Goal: Transaction & Acquisition: Book appointment/travel/reservation

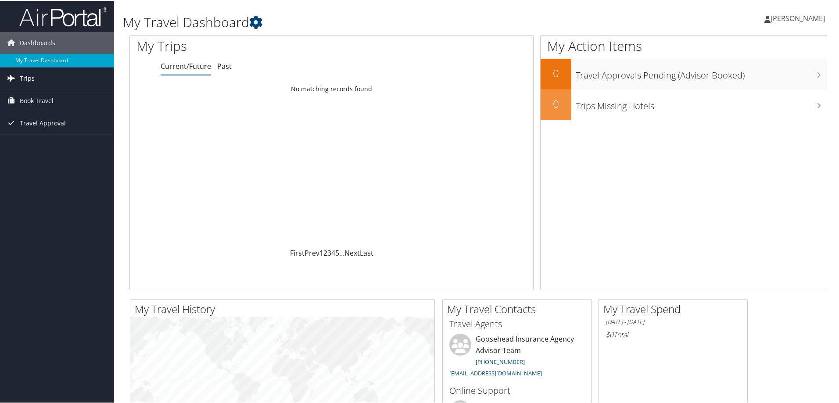
click at [22, 80] on span "Trips" at bounding box center [27, 78] width 15 height 22
click at [41, 136] on span "Book Travel" at bounding box center [37, 140] width 34 height 22
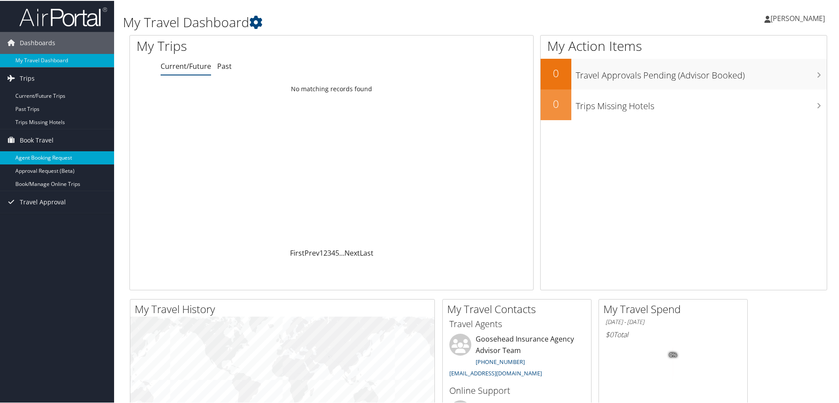
click at [46, 155] on link "Agent Booking Request" at bounding box center [57, 157] width 114 height 13
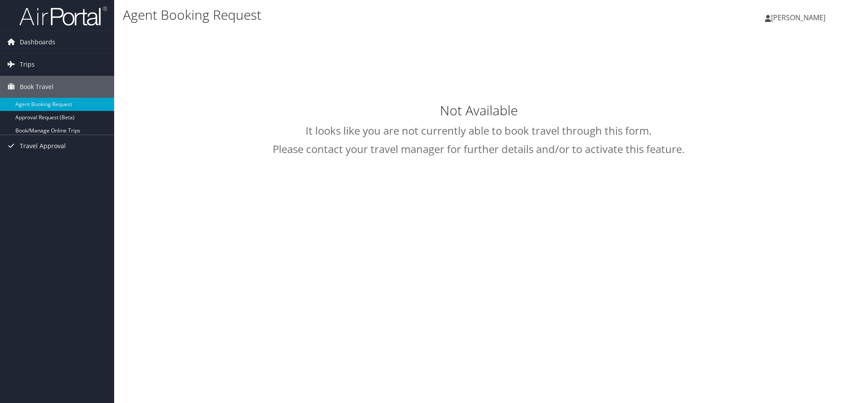
select select "[EMAIL_ADDRESS][DOMAIN_NAME]"
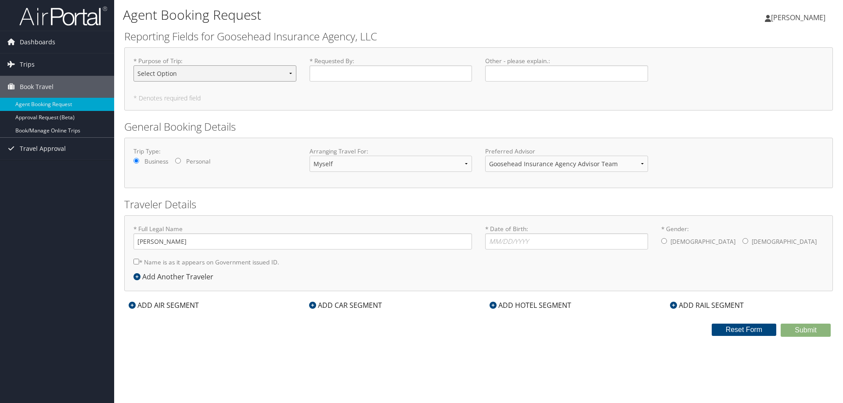
click at [202, 76] on select "Select Option Agency Site Visit - Support Campus Recruiting Visit Carrier Partn…" at bounding box center [214, 73] width 163 height 16
select select "Office build-out-Facilities work"
click at [133, 65] on select "Select Option Agency Site Visit - Support Campus Recruiting Visit Carrier Partn…" at bounding box center [214, 73] width 163 height 16
click at [337, 68] on input "* Requested By : Required" at bounding box center [390, 73] width 163 height 16
type input "[PERSON_NAME]"
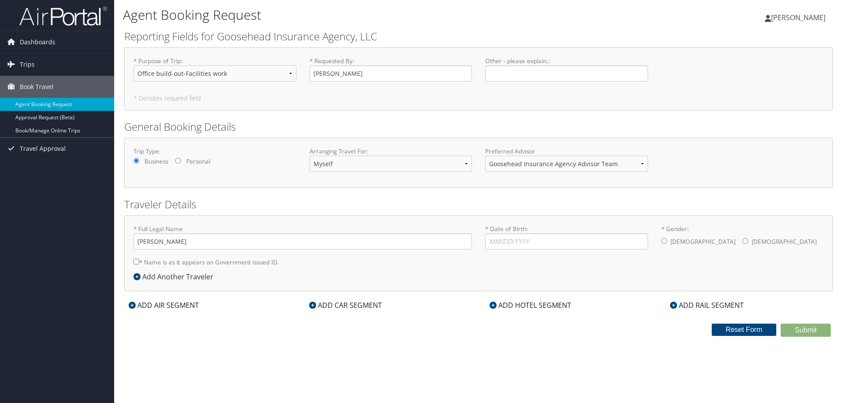
click at [136, 261] on input "* Name is as it appears on Government issued ID." at bounding box center [136, 262] width 6 height 6
checkbox input "true"
click at [501, 241] on input "* Date of Birth: Invalid Date" at bounding box center [566, 241] width 163 height 16
type input "01/11/2001"
click at [697, 239] on div "Male Female" at bounding box center [742, 242] width 163 height 18
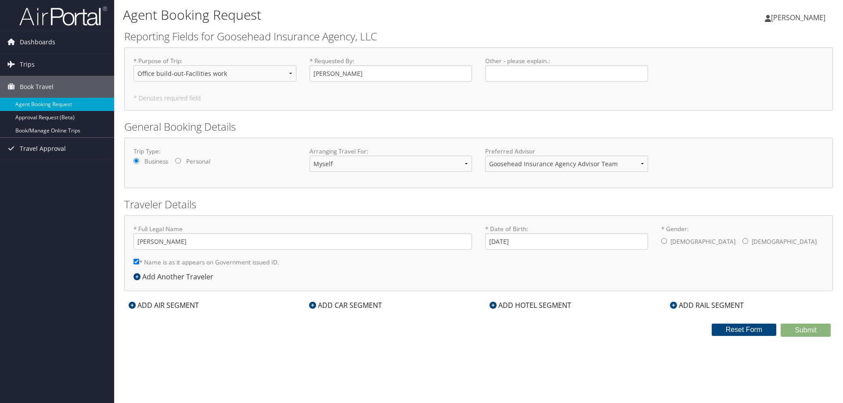
click at [742, 239] on input "* Gender: Male Female" at bounding box center [745, 241] width 6 height 6
radio input "true"
click at [150, 306] on div "ADD AIR SEGMENT" at bounding box center [163, 305] width 79 height 11
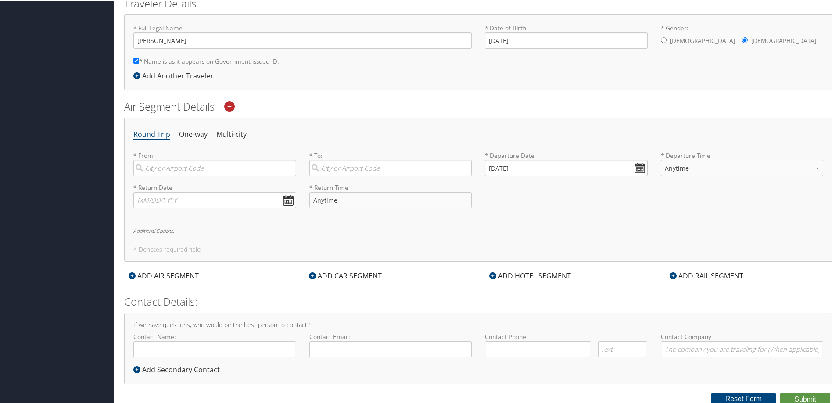
scroll to position [204, 0]
click at [195, 162] on input "search" at bounding box center [214, 165] width 163 height 16
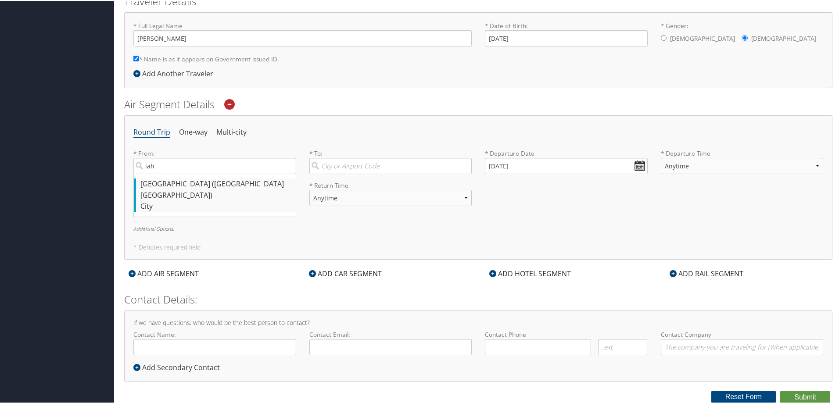
click at [179, 200] on div "City" at bounding box center [215, 205] width 151 height 11
click at [179, 173] on input "iah" at bounding box center [214, 165] width 163 height 16
type input "Houston (IAH TX)"
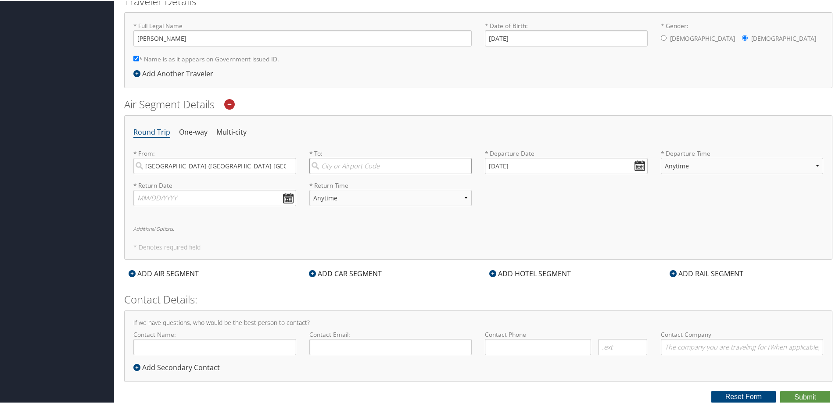
click at [352, 158] on input "search" at bounding box center [390, 165] width 163 height 16
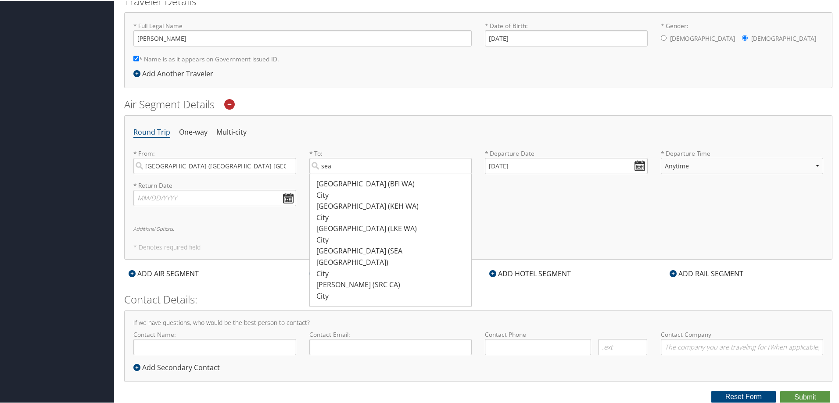
drag, startPoint x: 349, startPoint y: 248, endPoint x: 355, endPoint y: 243, distance: 7.5
click at [348, 248] on div "Seattle (SEA WA)" at bounding box center [391, 256] width 151 height 22
click at [348, 173] on input "sea" at bounding box center [390, 165] width 163 height 16
type input "Seattle (SEA WA)"
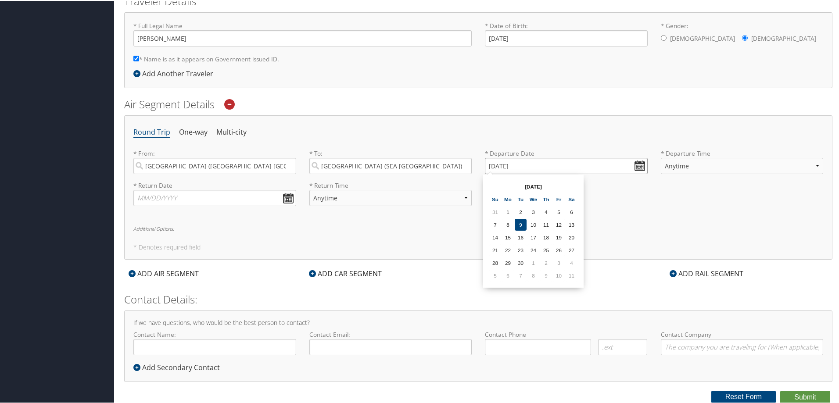
click at [637, 163] on input "09/09/2025" at bounding box center [566, 165] width 163 height 16
click at [522, 261] on td "30" at bounding box center [521, 262] width 12 height 12
type input "09/30/2025"
click at [739, 170] on select "Anytime Early Morning (5AM-7AM) Morning (7AM-12PM) Afternoon (12PM-5PM) Evening…" at bounding box center [742, 165] width 163 height 16
select select "12PM-5PM"
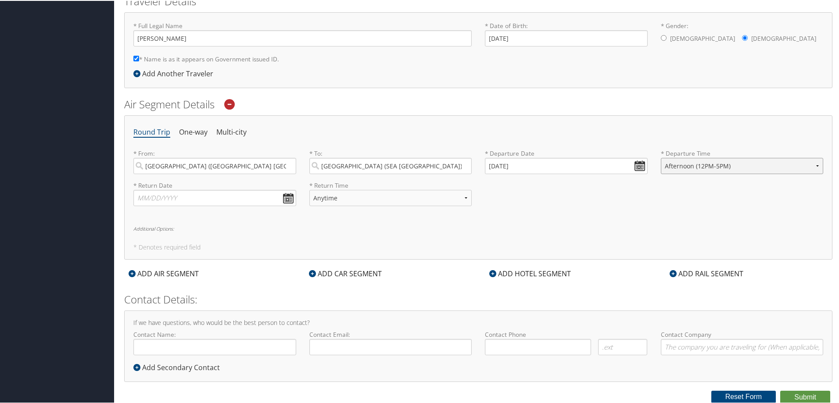
click at [661, 157] on select "Anytime Early Morning (5AM-7AM) Morning (7AM-12PM) Afternoon (12PM-5PM) Evening…" at bounding box center [742, 165] width 163 height 16
click at [287, 201] on input "text" at bounding box center [214, 197] width 163 height 16
click at [212, 295] on td "3" at bounding box center [209, 294] width 12 height 12
type input "10/03/2025"
click at [402, 202] on select "Anytime Early Morning (5AM-7AM) Morning (7AM-12PM) Afternoon (12PM-5PM) Evening…" at bounding box center [390, 197] width 163 height 16
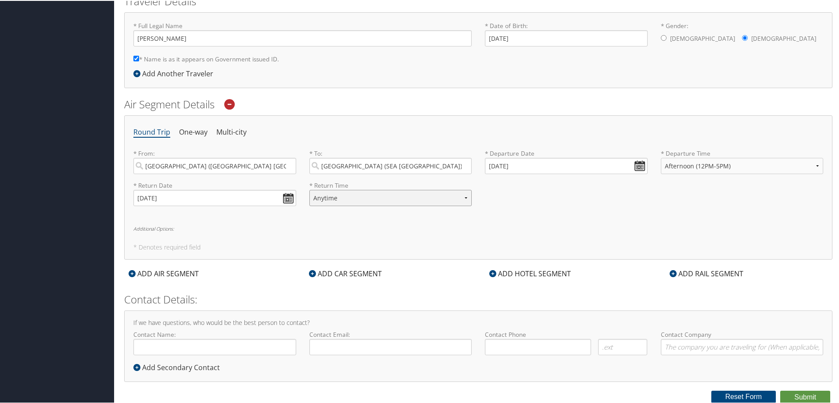
select select "12PM-5PM"
click at [309, 189] on select "Anytime Early Morning (5AM-7AM) Morning (7AM-12PM) Afternoon (12PM-5PM) Evening…" at bounding box center [390, 197] width 163 height 16
click at [401, 237] on div "Round Trip One-way Multi-city * From: Houston (IAH TX) Required * To: Seattle (…" at bounding box center [478, 187] width 708 height 144
click at [348, 278] on div "ADD CAR SEGMENT" at bounding box center [346, 273] width 82 height 11
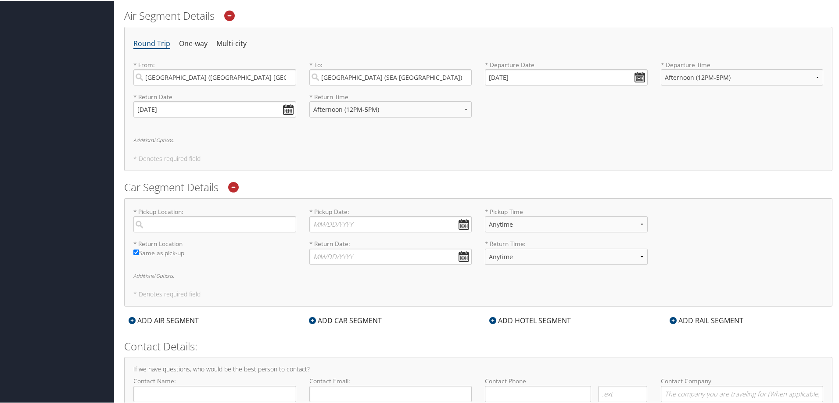
scroll to position [336, 0]
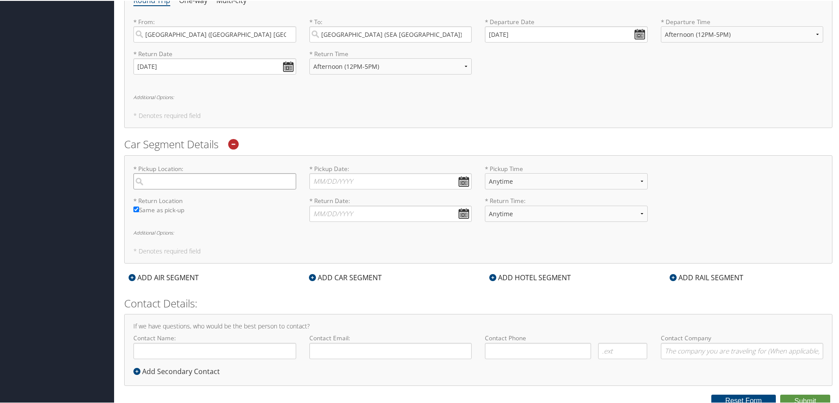
click at [201, 185] on input "search" at bounding box center [214, 180] width 163 height 16
click at [207, 216] on div "City" at bounding box center [215, 221] width 151 height 11
click at [207, 189] on input "iah" at bounding box center [214, 180] width 163 height 16
type input "Houston"
click at [312, 182] on input "* Pickup Date: Dates must be valid" at bounding box center [390, 180] width 163 height 16
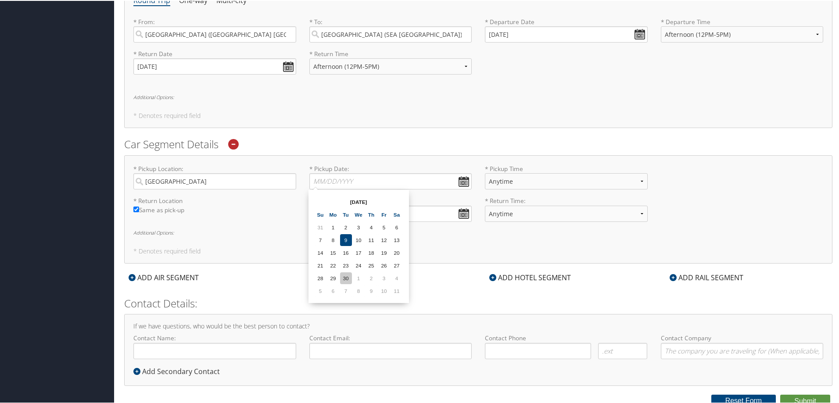
click at [343, 277] on td "30" at bounding box center [346, 278] width 12 height 12
type input "09/30/2025"
click at [508, 176] on select "Anytime 12:00 AM 1:00 AM 2:00 AM 3:00 AM 4:00 AM 5:00 AM 6:00 AM 7:00 AM 8:00 A…" at bounding box center [566, 180] width 163 height 16
select select "8:00 PM"
click at [485, 172] on select "Anytime 12:00 AM 1:00 AM 2:00 AM 3:00 AM 4:00 AM 5:00 AM 6:00 AM 7:00 AM 8:00 A…" at bounding box center [566, 180] width 163 height 16
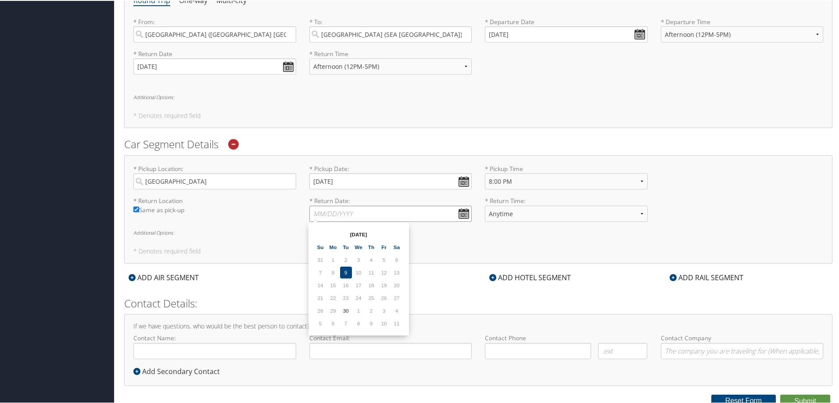
click at [455, 211] on input "* Return Date: Dates must be valid" at bounding box center [390, 213] width 163 height 16
click at [387, 312] on td "3" at bounding box center [384, 310] width 12 height 12
type input "10/03/2025"
click at [529, 218] on select "Anytime 12:00 AM 1:00 AM 2:00 AM 3:00 AM 4:00 AM 5:00 AM 6:00 AM 7:00 AM 8:00 A…" at bounding box center [566, 213] width 163 height 16
select select "4:00 PM"
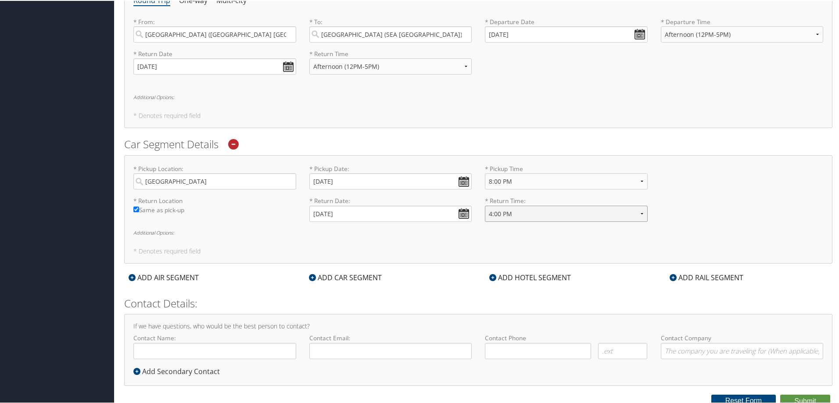
click at [485, 205] on select "Anytime 12:00 AM 1:00 AM 2:00 AM 3:00 AM 4:00 AM 5:00 AM 6:00 AM 7:00 AM 8:00 A…" at bounding box center [566, 213] width 163 height 16
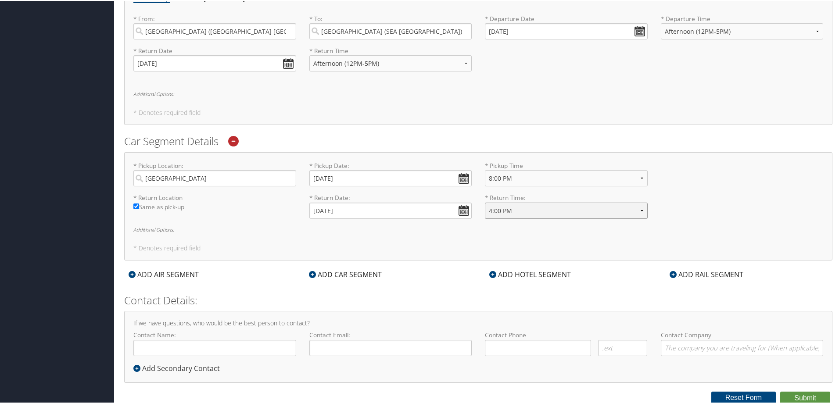
scroll to position [340, 0]
click at [554, 266] on form "Reporting Fields for Goosehead Insurance Agency, LLC * Purpose of Trip : Select…" at bounding box center [478, 46] width 708 height 714
click at [554, 269] on div "ADD HOTEL SEGMENT" at bounding box center [530, 273] width 90 height 11
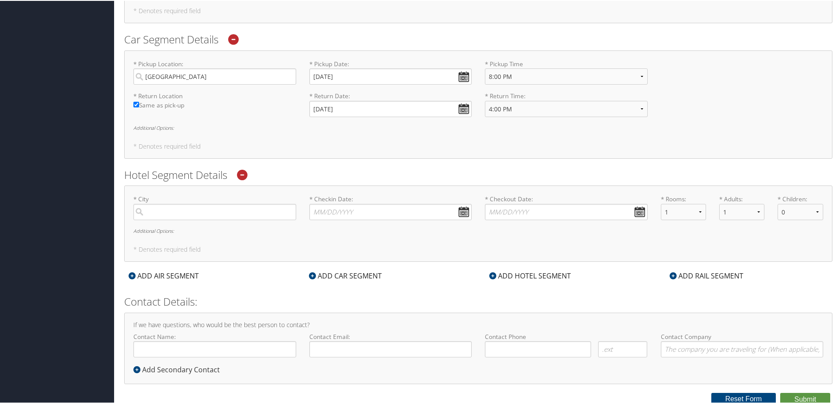
scroll to position [443, 0]
click at [201, 208] on input "search" at bounding box center [214, 209] width 163 height 16
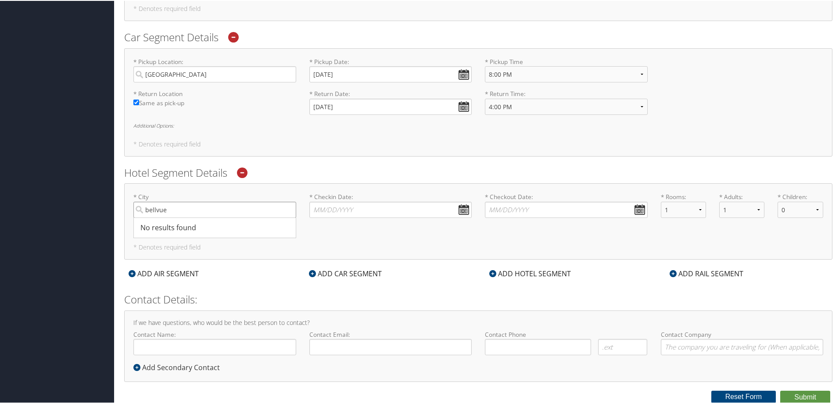
click at [155, 210] on input "bellvue" at bounding box center [214, 209] width 163 height 16
click at [266, 227] on div "Bellevue (BV1 null)" at bounding box center [215, 227] width 151 height 11
click at [266, 217] on input "bellevue" at bounding box center [214, 209] width 163 height 16
type input "Bellevue"
click at [187, 207] on input "Bellevue" at bounding box center [214, 209] width 163 height 16
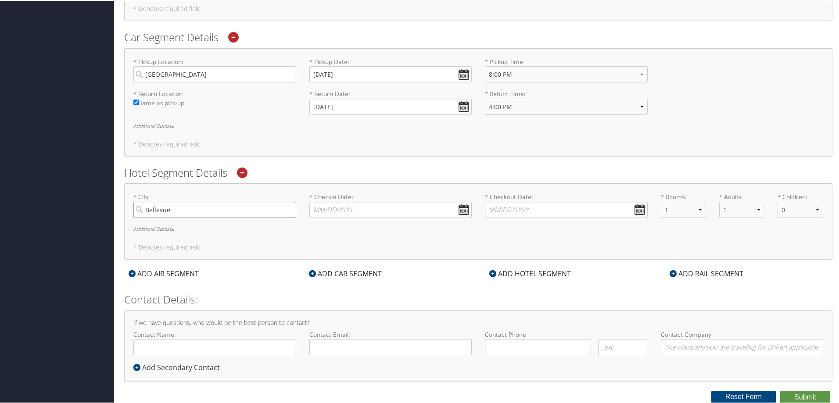
click at [287, 208] on input "Bellevue" at bounding box center [214, 209] width 163 height 16
click at [247, 208] on input "search" at bounding box center [214, 209] width 163 height 16
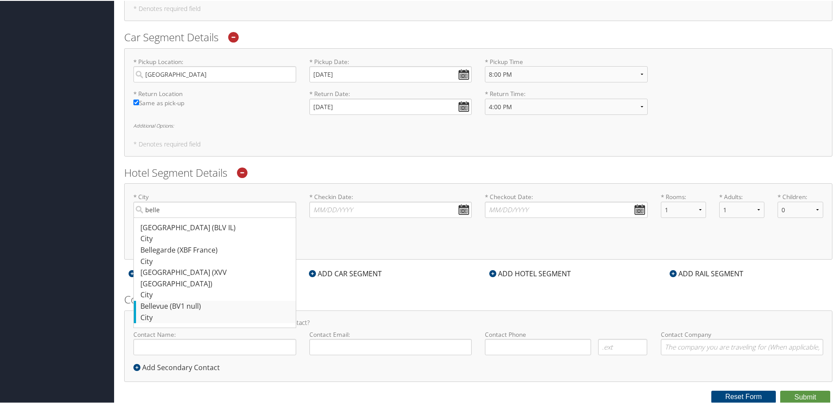
click at [199, 312] on div "City" at bounding box center [215, 317] width 151 height 11
click at [199, 217] on input "belle" at bounding box center [214, 209] width 163 height 16
type input "Bellevue"
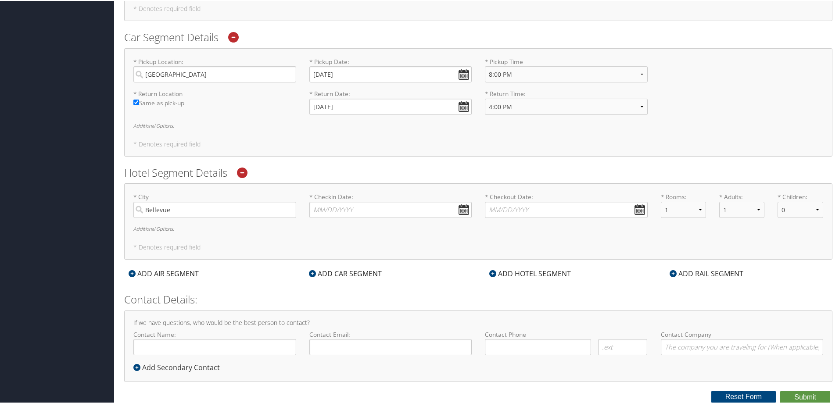
click at [471, 209] on div "* Checkin Date: Dates must be valid" at bounding box center [391, 208] width 176 height 32
click at [464, 213] on input "* Checkin Date: Dates must be valid" at bounding box center [390, 209] width 163 height 16
click at [343, 304] on td "30" at bounding box center [346, 306] width 12 height 12
type input "09/30/2025"
click at [638, 207] on input "* Checkout Date: Dates must be valid" at bounding box center [566, 209] width 163 height 16
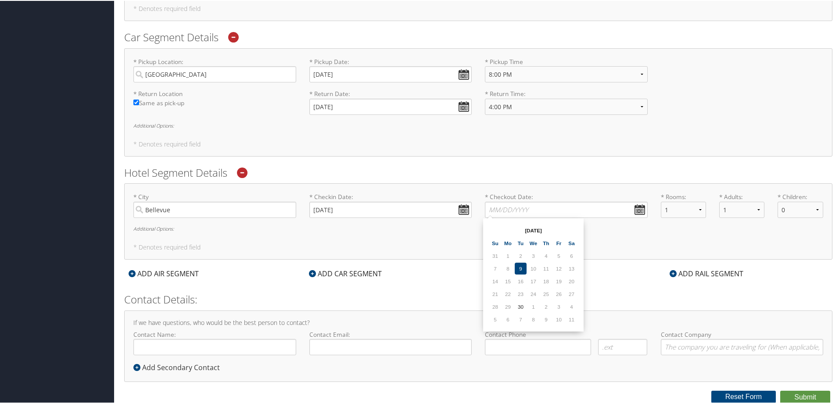
drag, startPoint x: 562, startPoint y: 305, endPoint x: 581, endPoint y: 282, distance: 29.6
click at [562, 305] on td "3" at bounding box center [559, 306] width 12 height 12
type input "10/03/2025"
click at [279, 293] on h2 "Contact Details:" at bounding box center [478, 298] width 708 height 15
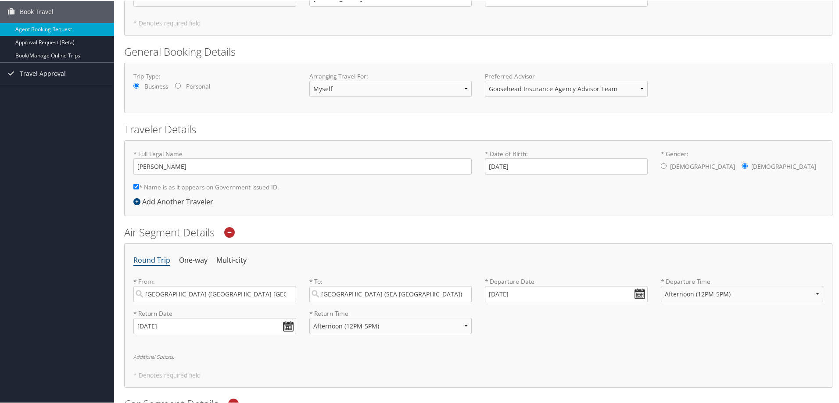
scroll to position [0, 0]
